Goal: Information Seeking & Learning: Find specific fact

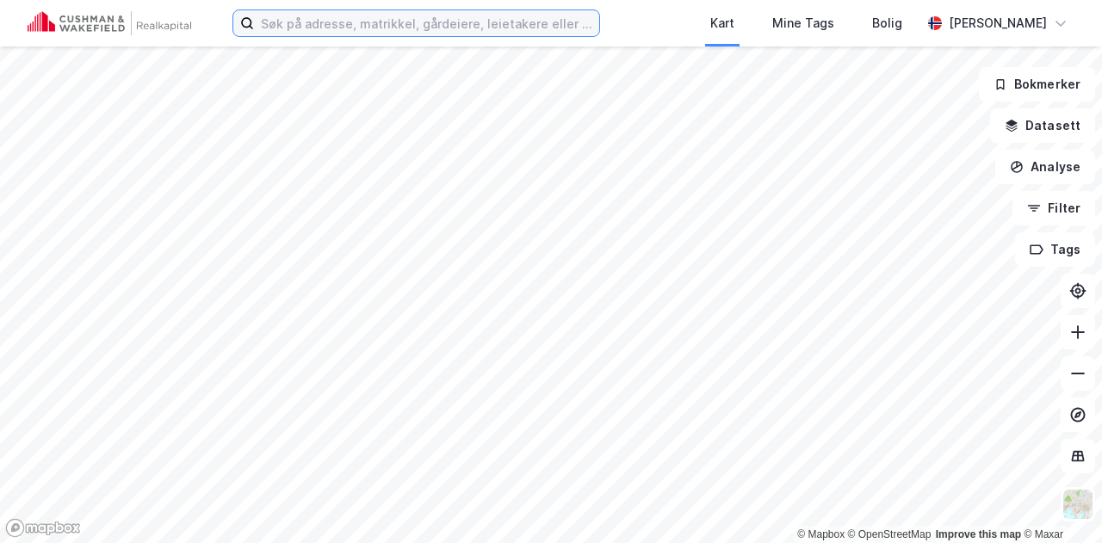
click at [405, 34] on input at bounding box center [426, 23] width 345 height 26
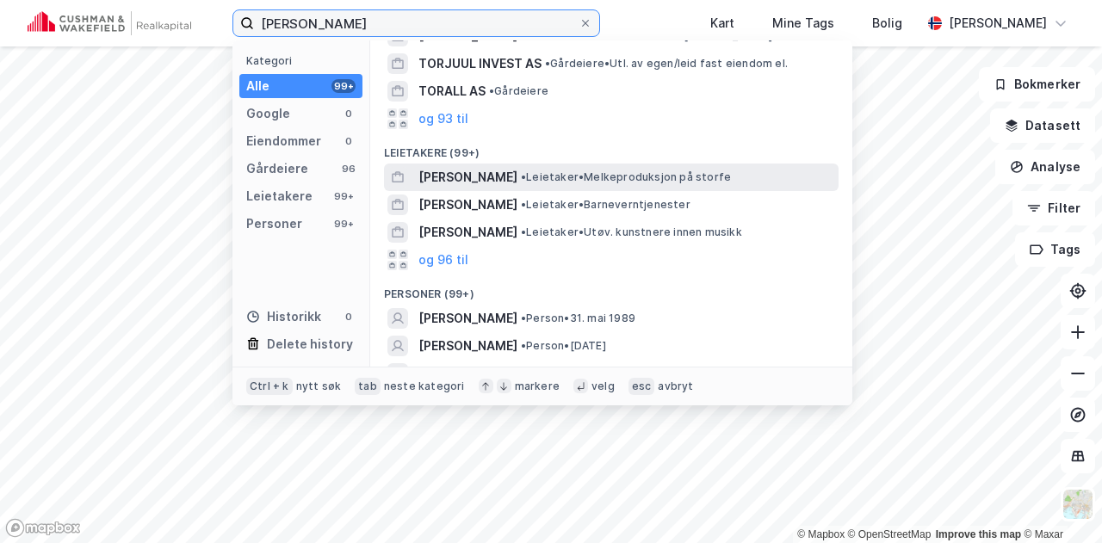
scroll to position [55, 0]
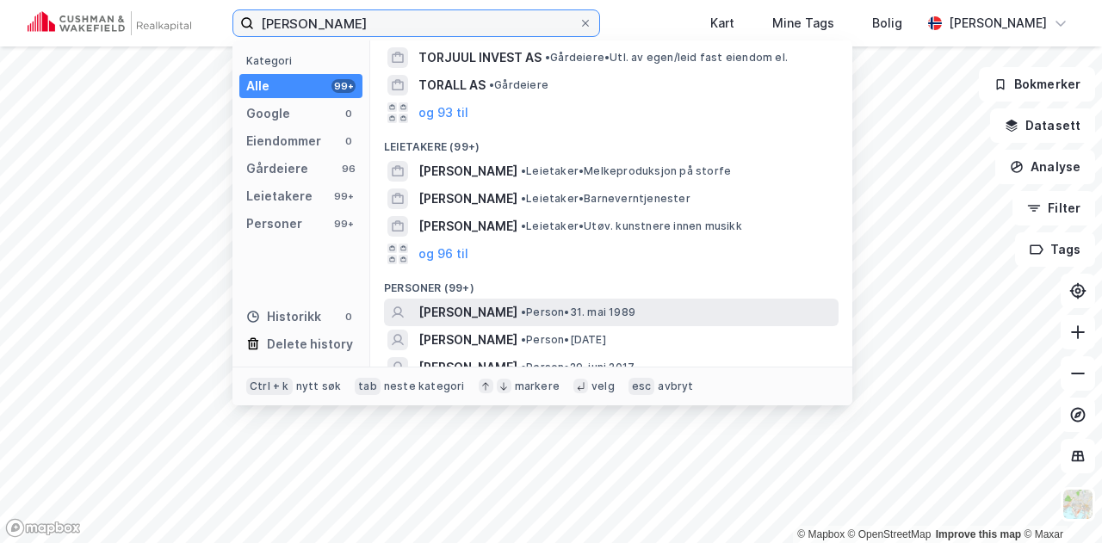
type input "[PERSON_NAME]"
click at [501, 306] on span "[PERSON_NAME]" at bounding box center [467, 312] width 99 height 21
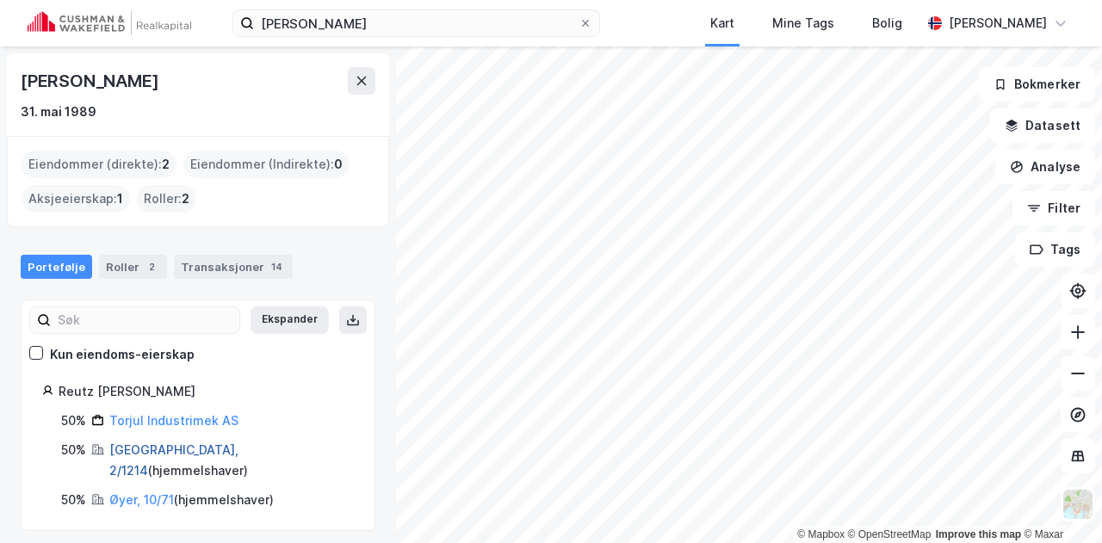
click at [150, 442] on link "[GEOGRAPHIC_DATA], 2/1214" at bounding box center [173, 459] width 129 height 35
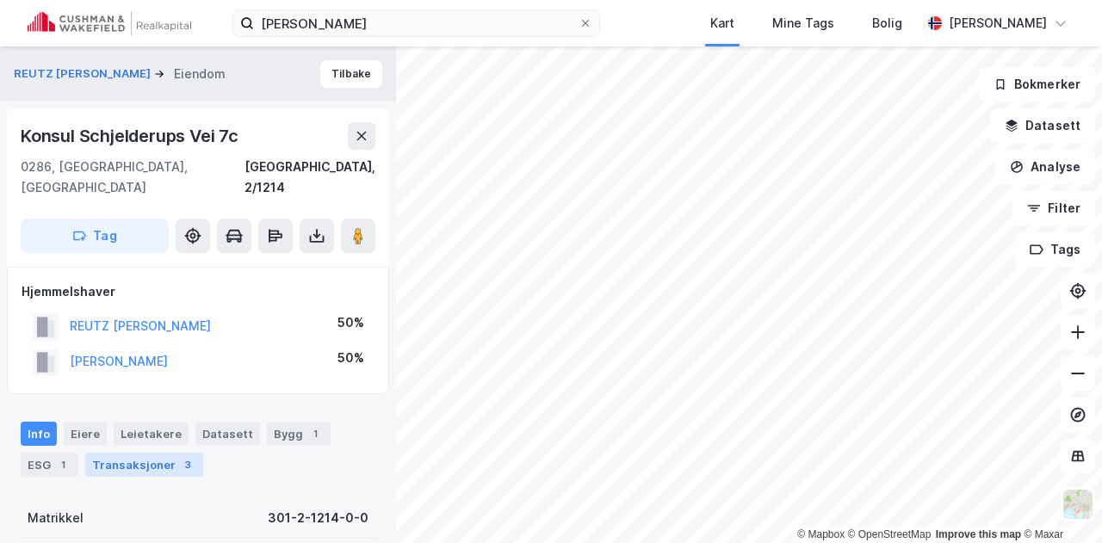
click at [124, 453] on div "Transaksjoner 3" at bounding box center [144, 465] width 118 height 24
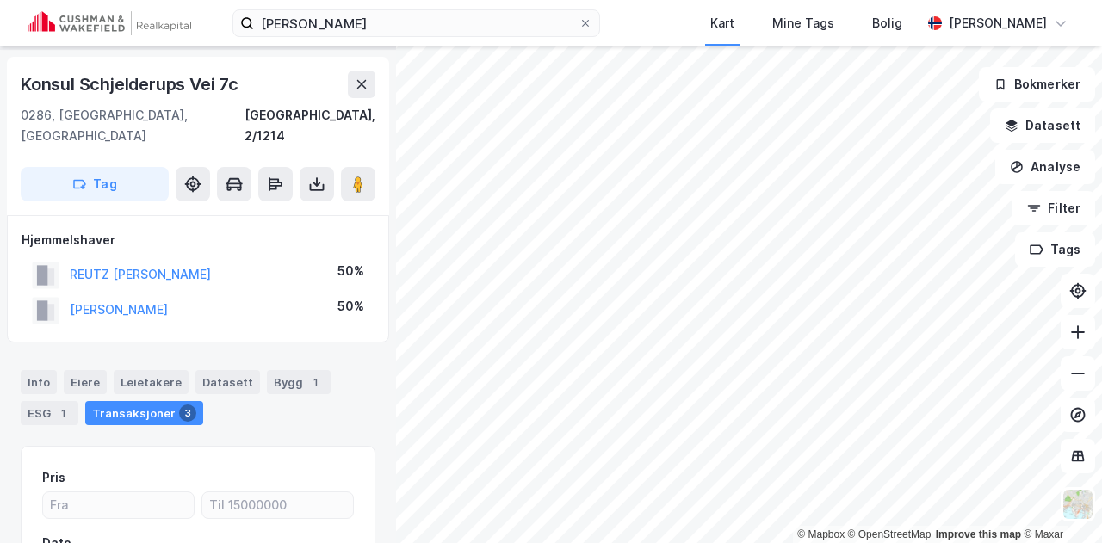
scroll to position [49, 0]
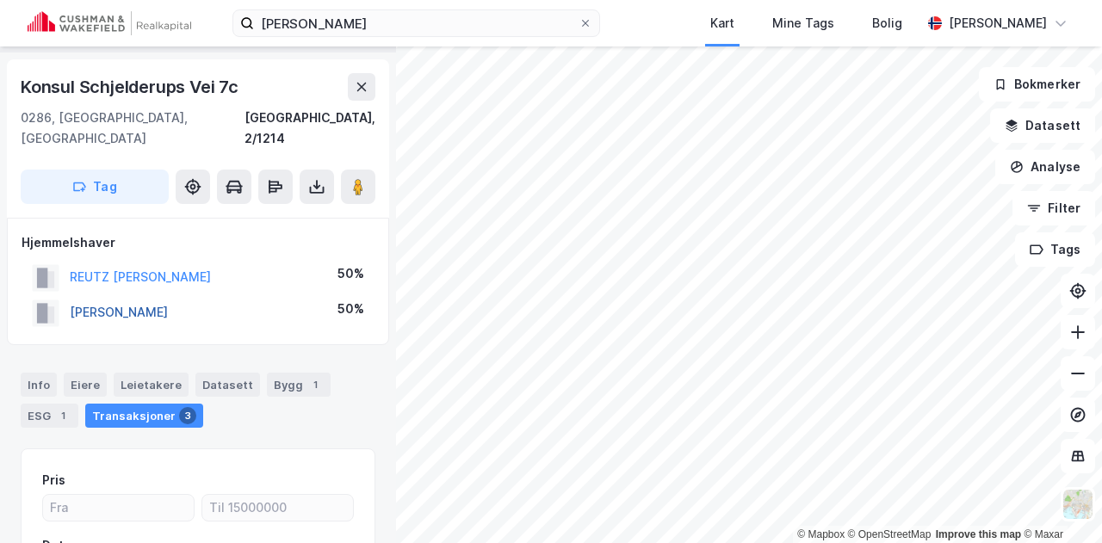
click at [0, 0] on button "[PERSON_NAME]" at bounding box center [0, 0] width 0 height 0
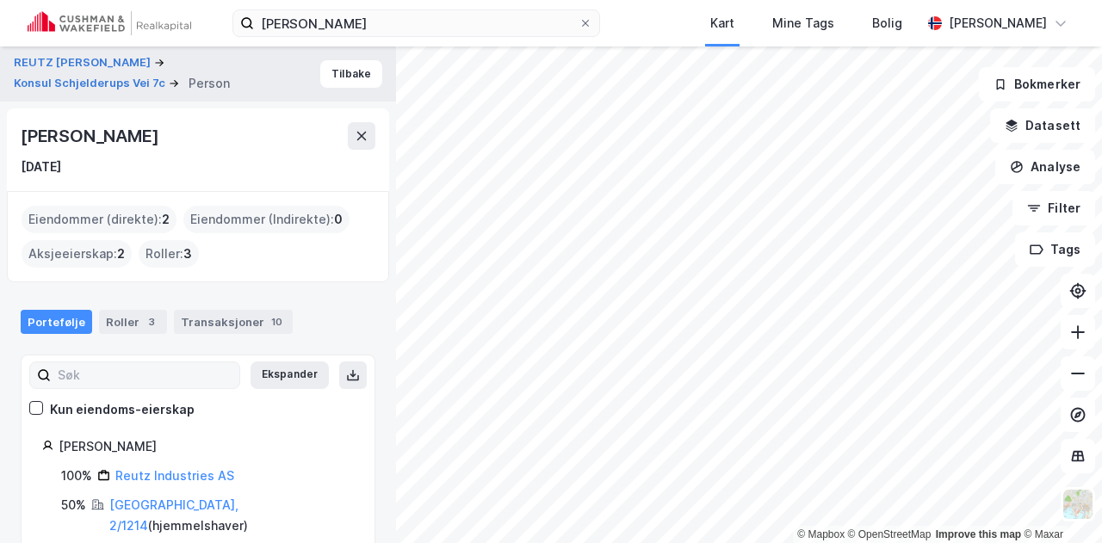
scroll to position [71, 0]
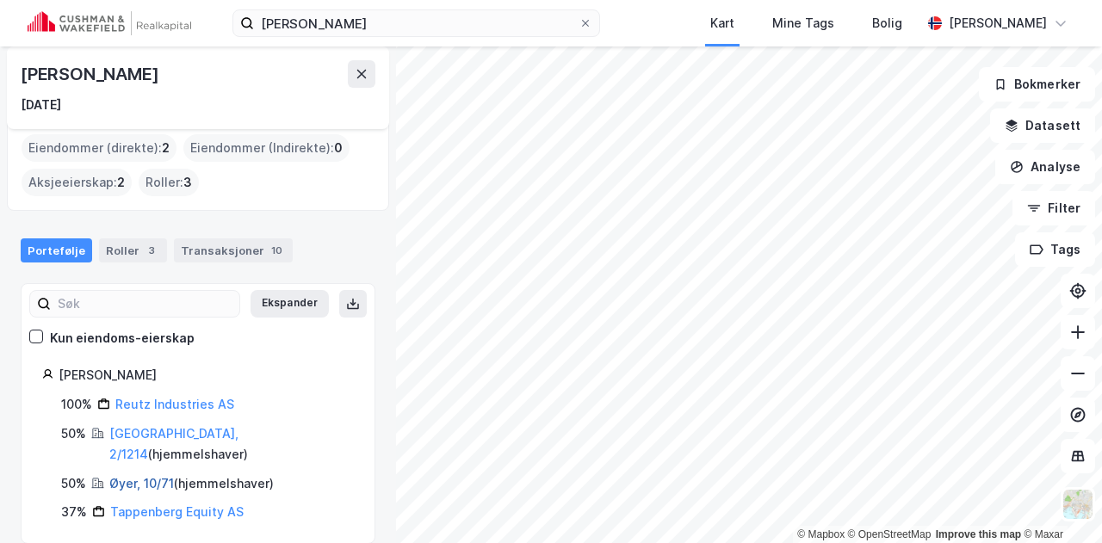
click at [145, 476] on link "Øyer, 10/71" at bounding box center [141, 483] width 65 height 15
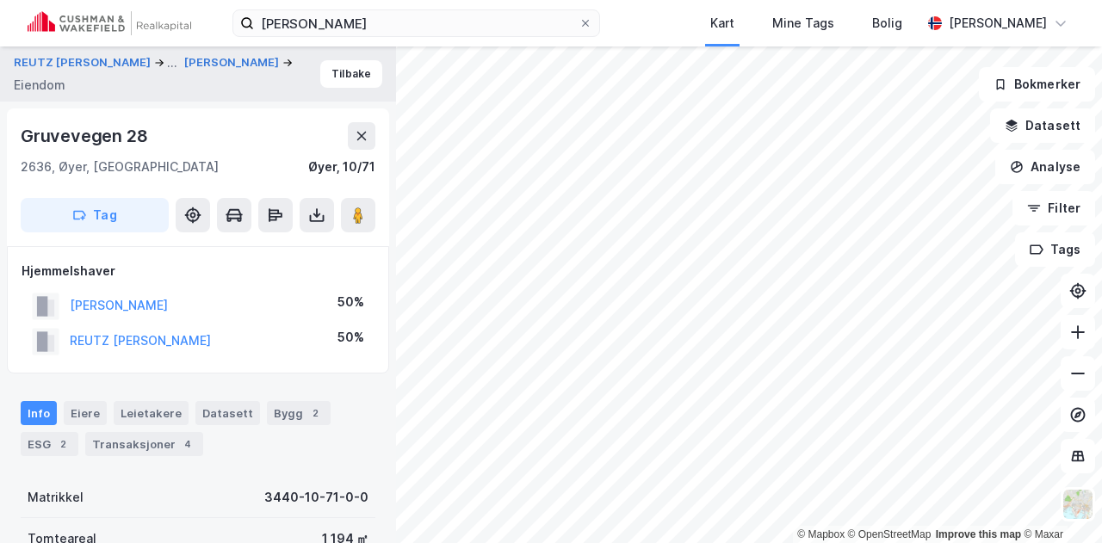
scroll to position [49, 0]
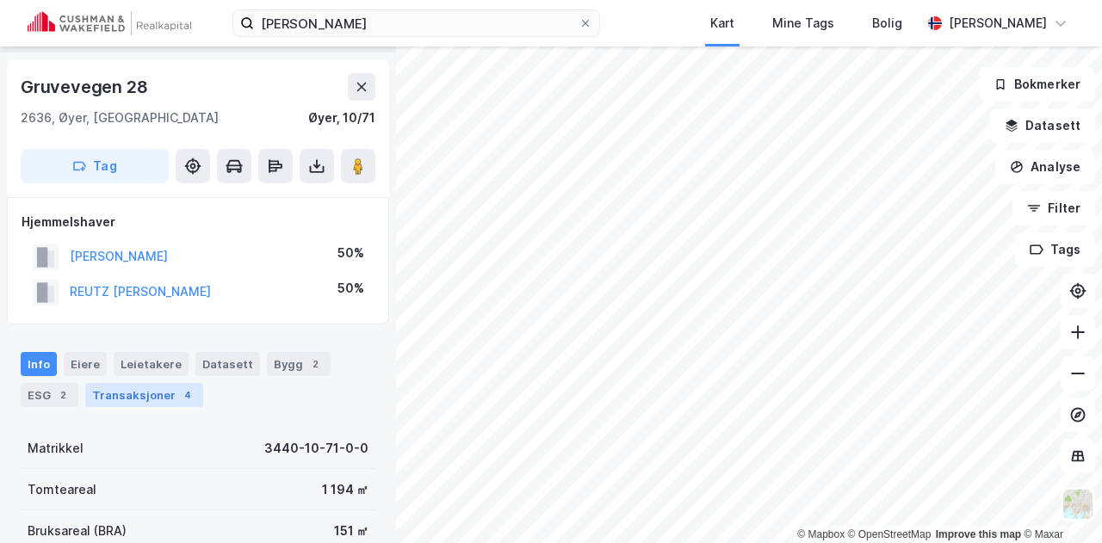
click at [169, 393] on div "Transaksjoner 4" at bounding box center [144, 395] width 118 height 24
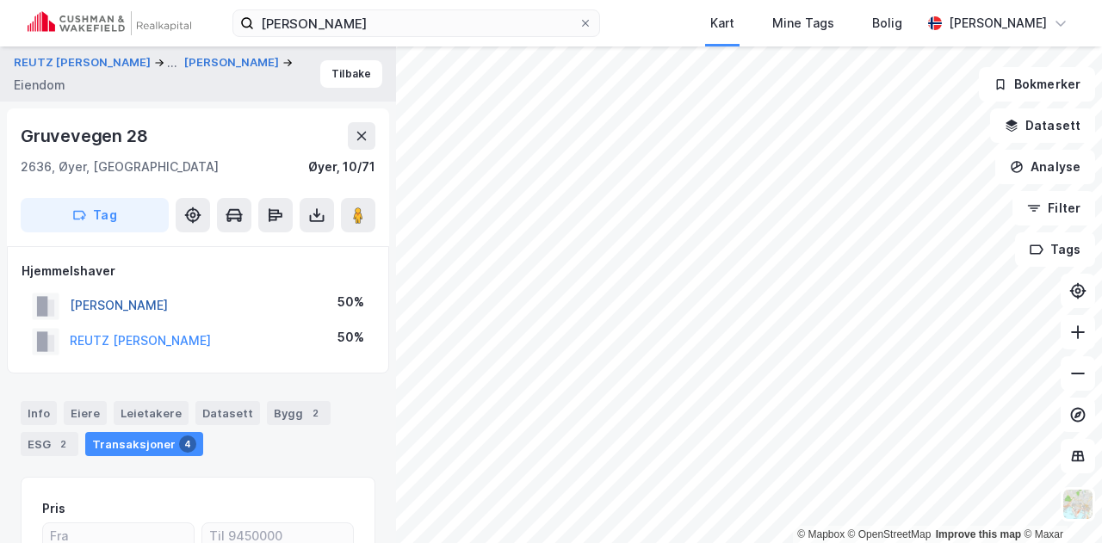
click at [0, 0] on button "[PERSON_NAME]" at bounding box center [0, 0] width 0 height 0
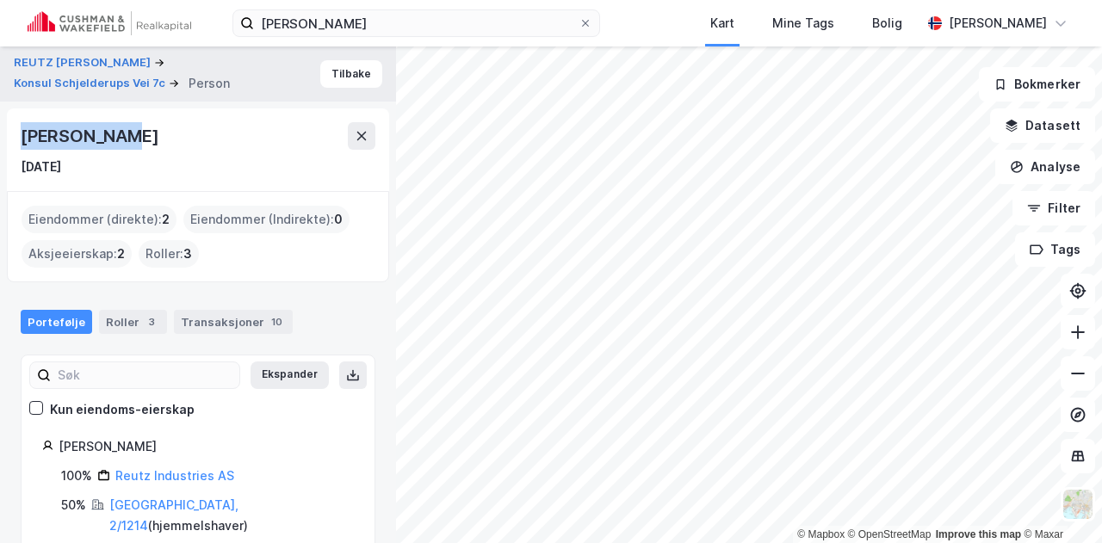
drag, startPoint x: 113, startPoint y: 136, endPoint x: 21, endPoint y: 140, distance: 92.2
click at [21, 140] on div "[PERSON_NAME]" at bounding box center [91, 136] width 141 height 28
copy div "[PERSON_NAME]"
